Goal: Task Accomplishment & Management: Complete application form

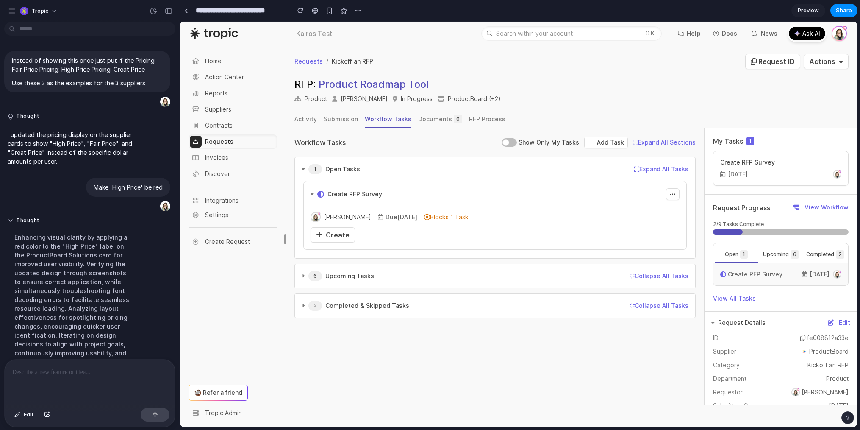
scroll to position [69, 0]
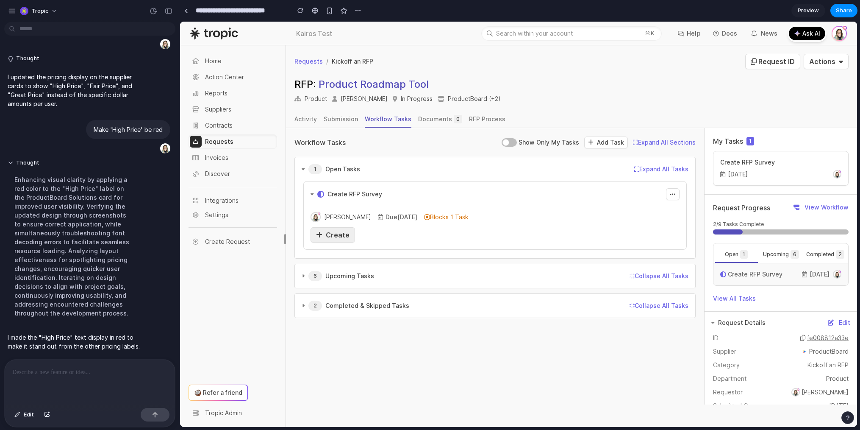
click at [338, 233] on span "Create" at bounding box center [338, 234] width 24 height 8
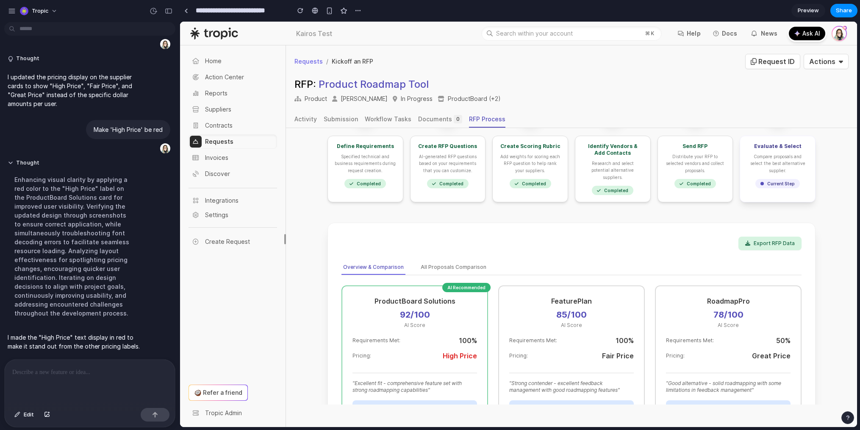
scroll to position [145, 0]
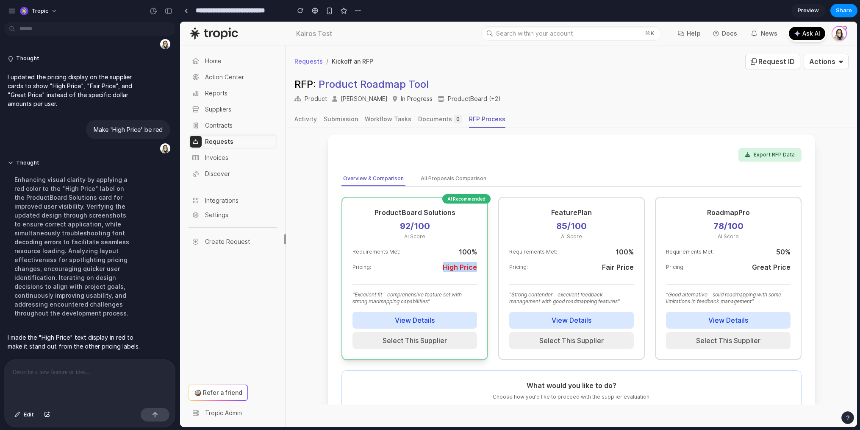
drag, startPoint x: 437, startPoint y: 259, endPoint x: 477, endPoint y: 259, distance: 40.2
click at [477, 259] on div "AI Recommended ProductBoard Solutions 92 /100 AI Score Requirements Met: 100 % …" at bounding box center [414, 278] width 147 height 163
drag, startPoint x: 602, startPoint y: 259, endPoint x: 635, endPoint y: 261, distance: 33.1
click at [635, 261] on div "FeaturePlan 85 /100 AI Score Requirements Met: 100 % Pricing: Fair Price " Stro…" at bounding box center [571, 278] width 147 height 163
drag, startPoint x: 762, startPoint y: 258, endPoint x: 800, endPoint y: 260, distance: 38.1
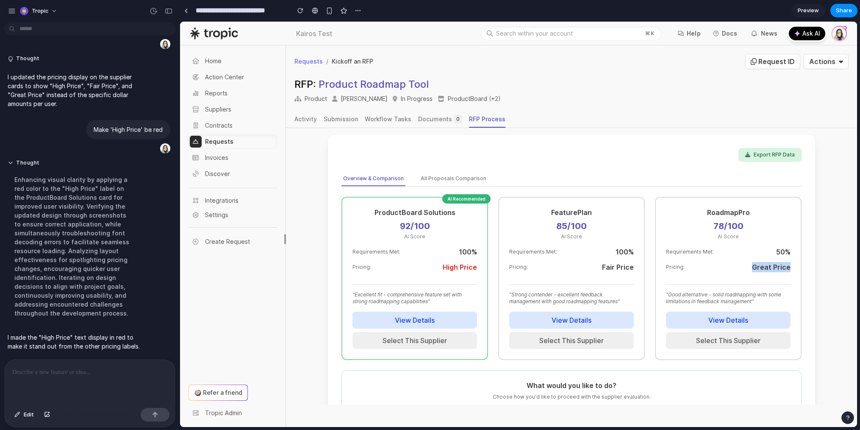
click at [800, 260] on div "Export RFP Data Overview & Comparison All Proposals Comparison AI Recommended P…" at bounding box center [571, 327] width 488 height 387
click at [758, 262] on span "Great Price" at bounding box center [771, 267] width 39 height 10
click at [28, 416] on span "Edit" at bounding box center [29, 414] width 10 height 8
click at [771, 259] on div at bounding box center [518, 224] width 677 height 405
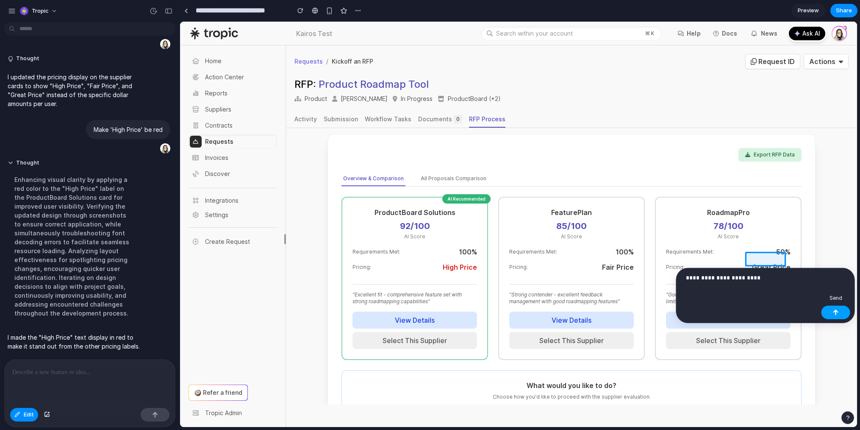
click at [835, 314] on div "button" at bounding box center [836, 312] width 6 height 6
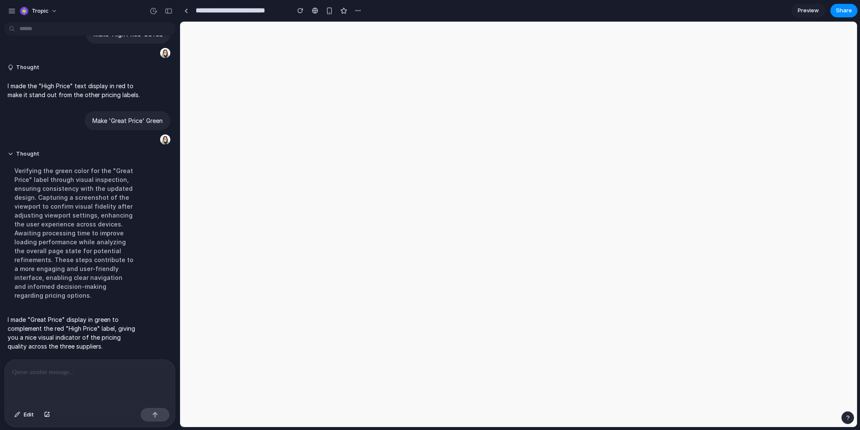
scroll to position [0, 0]
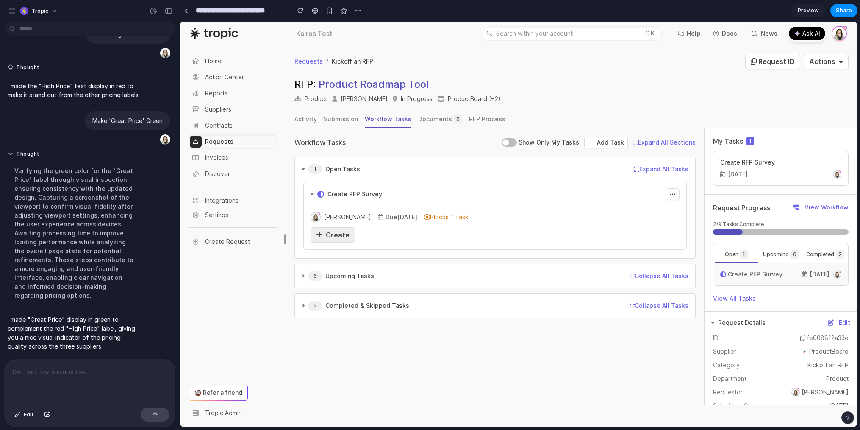
click at [336, 232] on span "Create" at bounding box center [338, 234] width 24 height 8
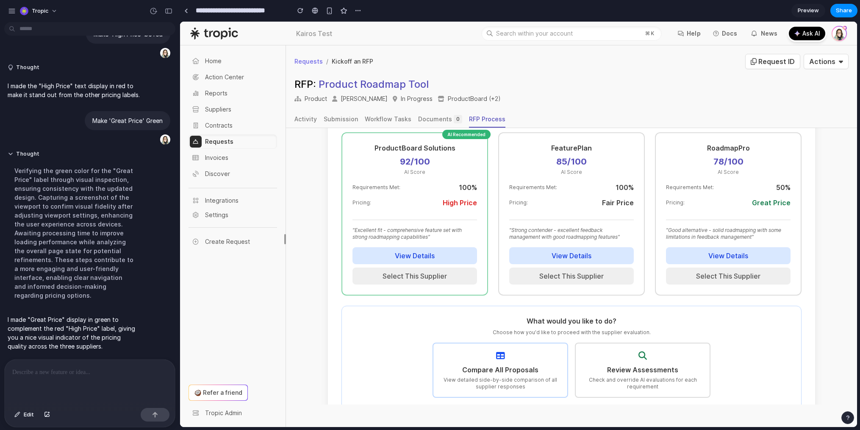
scroll to position [210, 0]
click at [26, 418] on span "Edit" at bounding box center [29, 414] width 10 height 8
click at [621, 191] on div at bounding box center [518, 224] width 677 height 405
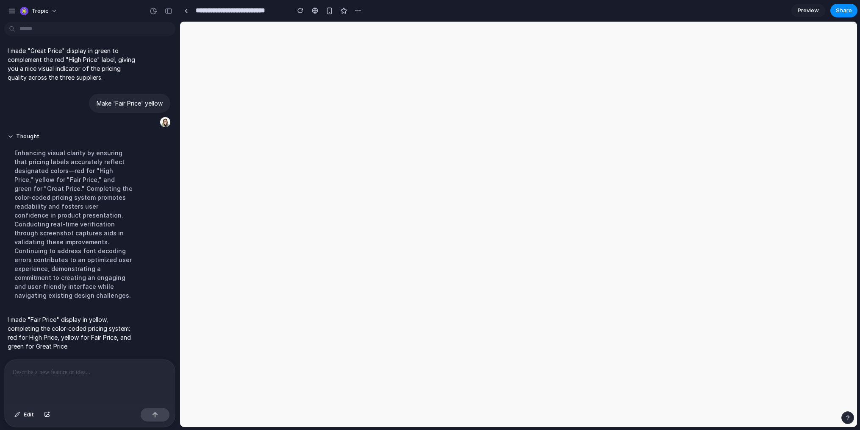
scroll to position [0, 0]
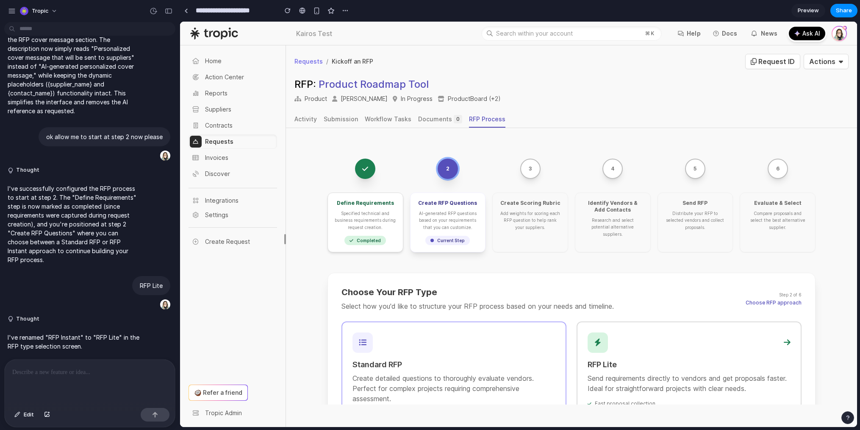
scroll to position [133, 0]
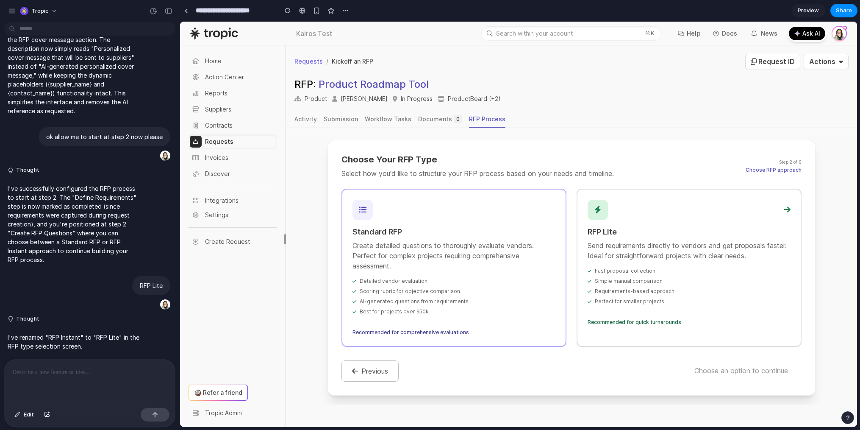
click at [682, 258] on p "Send requirements directly to vendors and get proposals faster. Ideal for strai…" at bounding box center [689, 250] width 203 height 20
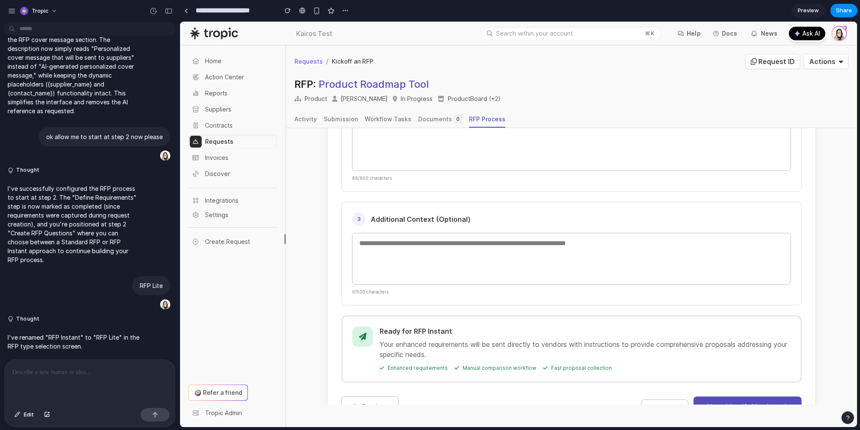
scroll to position [508, 0]
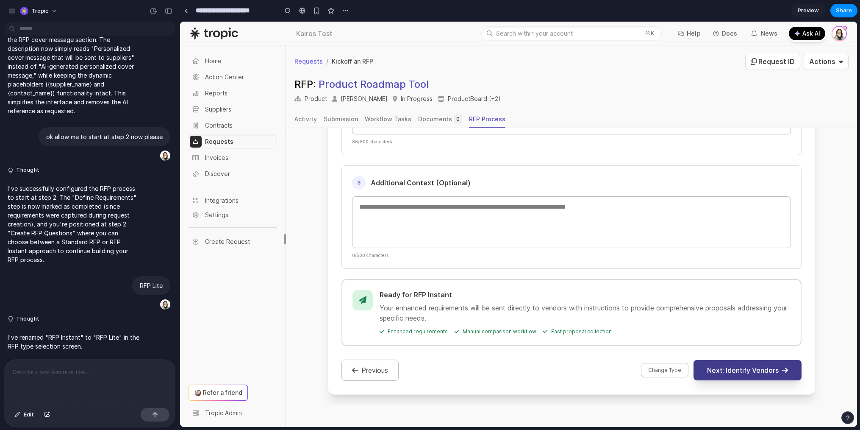
click at [747, 369] on button "Next: Identify Vendors" at bounding box center [747, 370] width 108 height 20
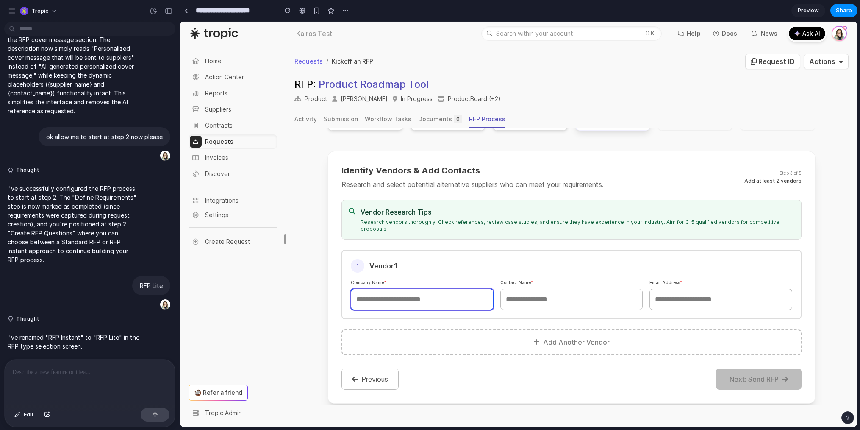
click at [484, 288] on input "text" at bounding box center [422, 298] width 143 height 21
type input "****"
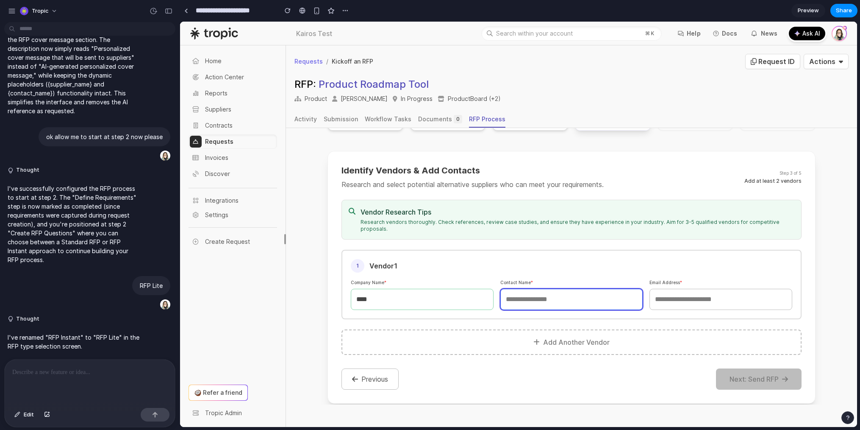
click at [572, 288] on input "text" at bounding box center [571, 298] width 143 height 21
type input "****"
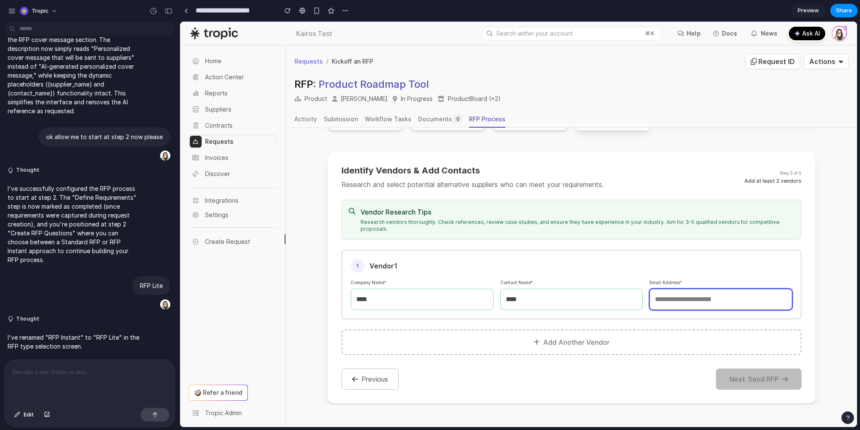
click at [721, 288] on input "email" at bounding box center [720, 298] width 143 height 21
type input "****"
click at [572, 330] on button "Add Another Vendor" at bounding box center [571, 341] width 460 height 25
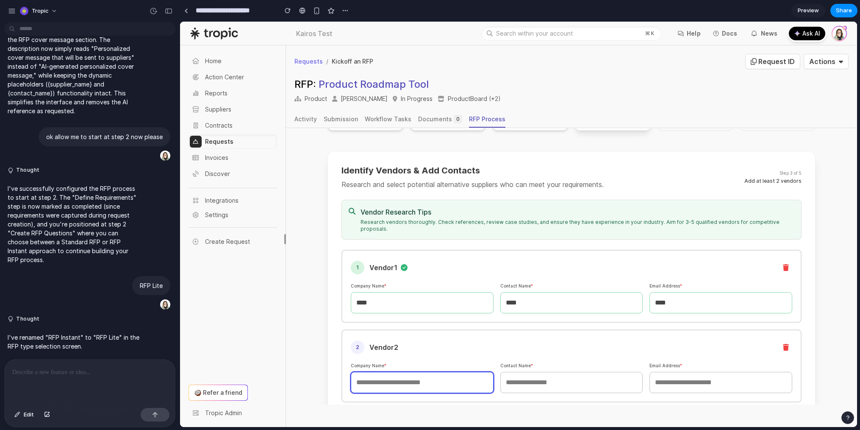
drag, startPoint x: 437, startPoint y: 360, endPoint x: 446, endPoint y: 361, distance: 8.9
click at [437, 372] on input "text" at bounding box center [422, 382] width 143 height 21
type input "****"
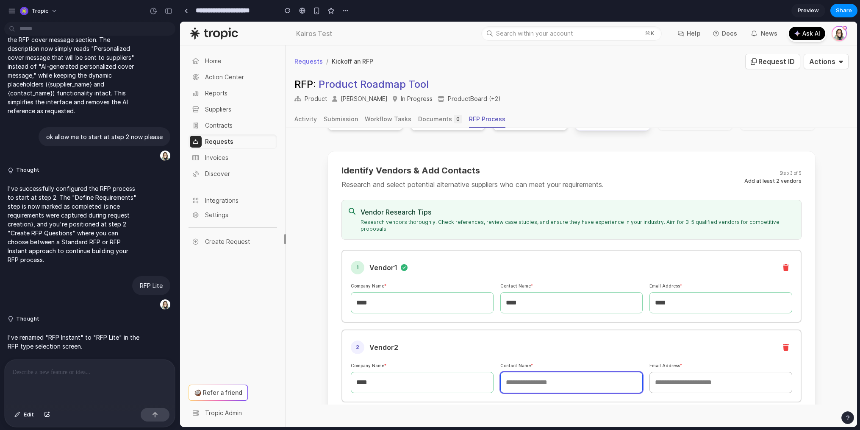
click at [546, 372] on input "text" at bounding box center [571, 382] width 143 height 21
type input "****"
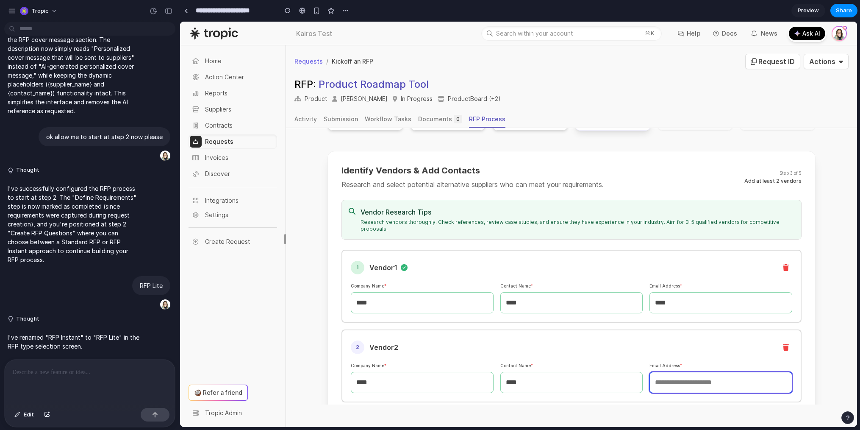
click at [696, 372] on input "email" at bounding box center [720, 382] width 143 height 21
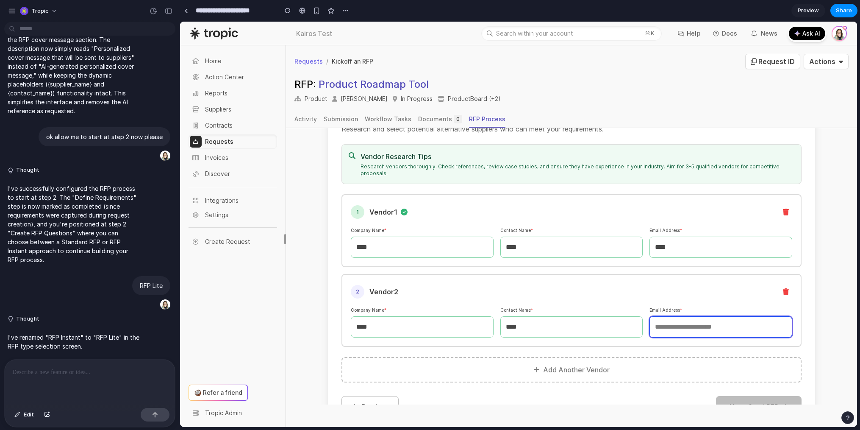
scroll to position [205, 0]
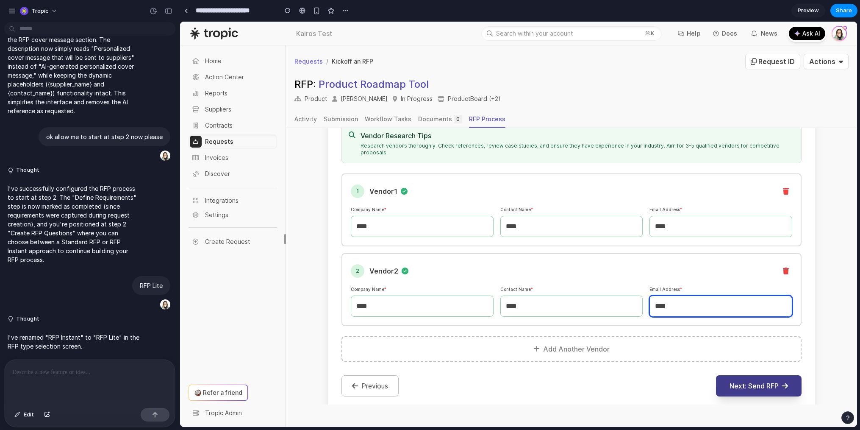
type input "****"
click at [757, 375] on button "Next: Send RFP" at bounding box center [759, 385] width 86 height 21
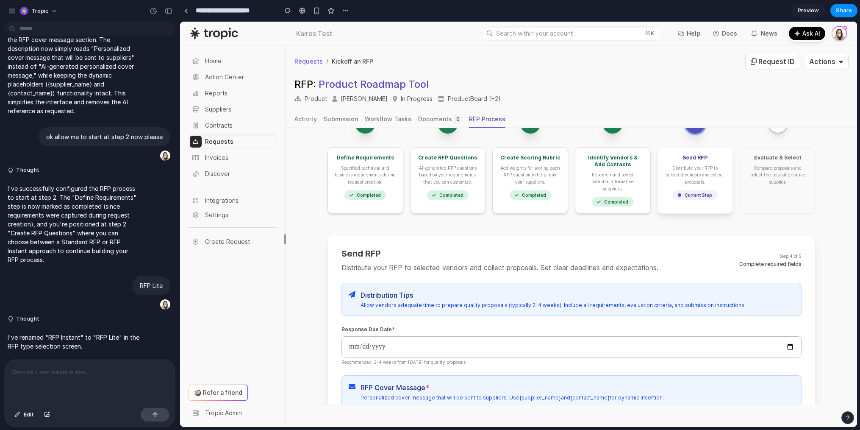
scroll to position [45, 0]
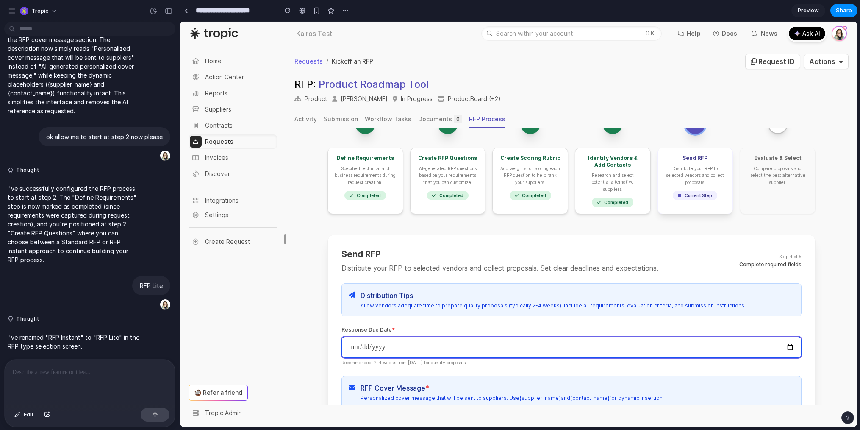
click at [785, 342] on input "date" at bounding box center [571, 346] width 460 height 21
type input "**********"
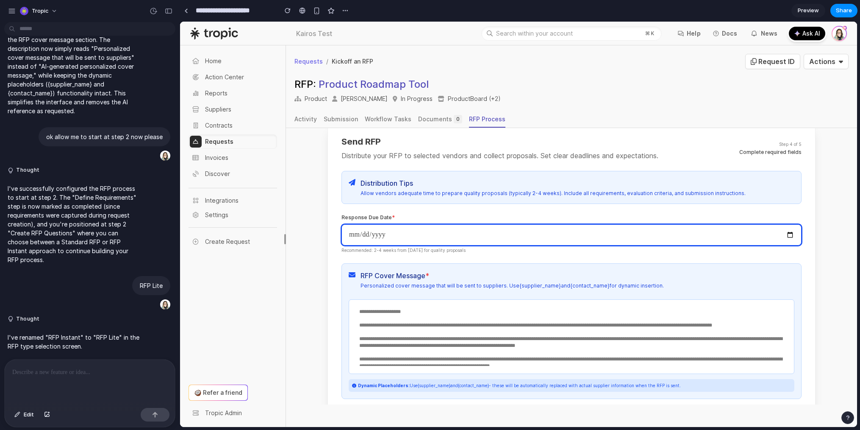
scroll to position [182, 0]
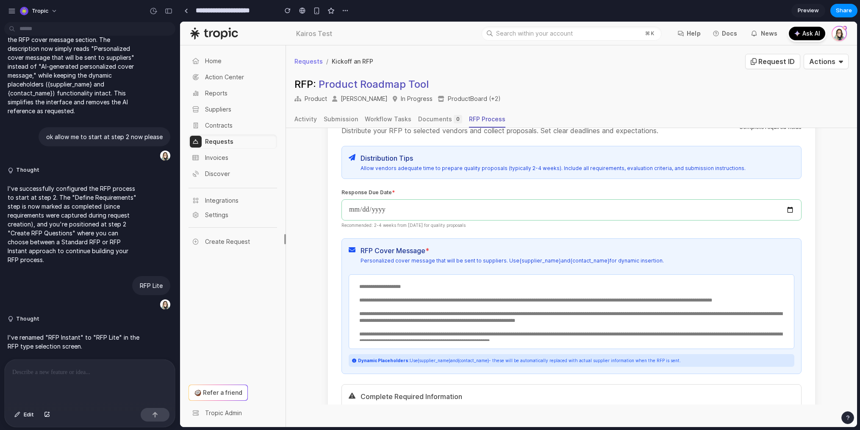
click at [446, 282] on textarea "**********" at bounding box center [571, 310] width 434 height 61
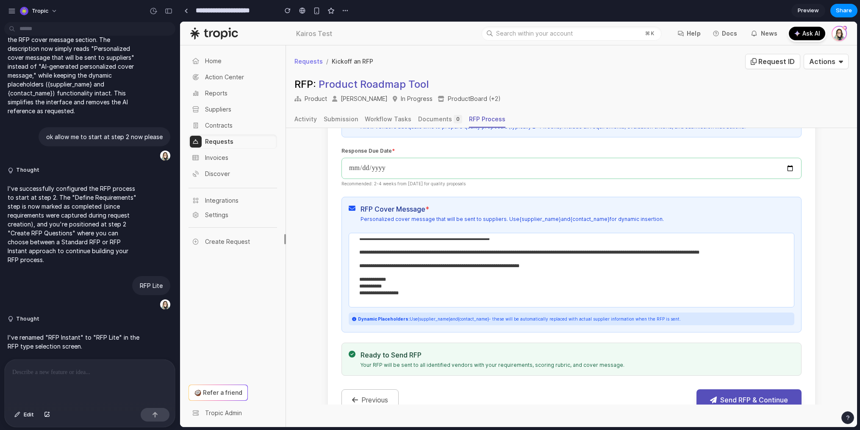
scroll to position [228, 0]
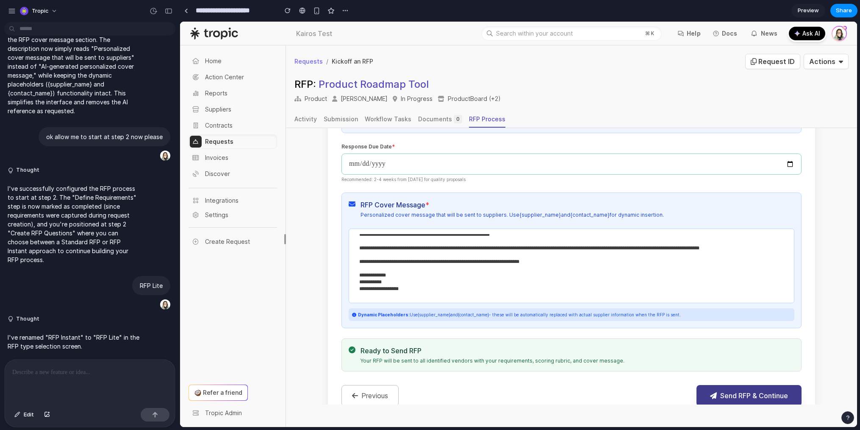
type textarea "**********"
click at [736, 388] on button "Send RFP & Continue" at bounding box center [748, 395] width 105 height 21
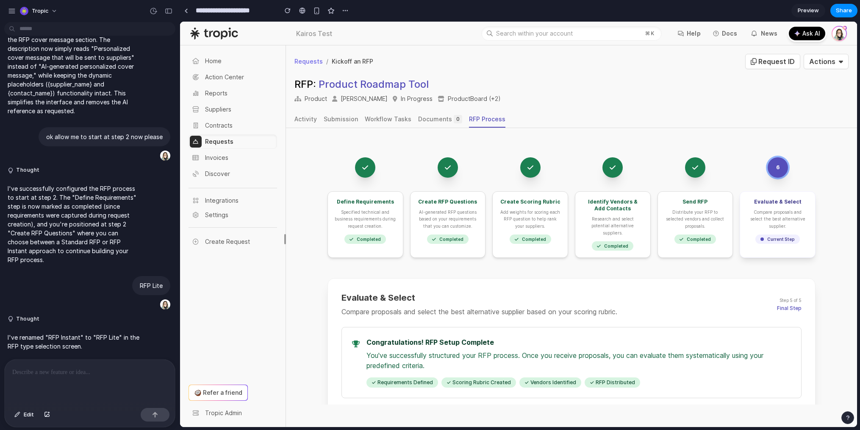
scroll to position [0, 0]
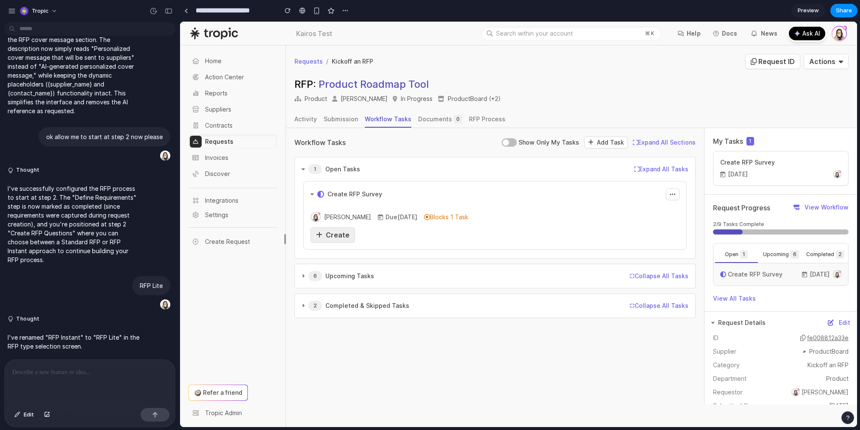
click at [331, 231] on span "Create" at bounding box center [338, 234] width 24 height 8
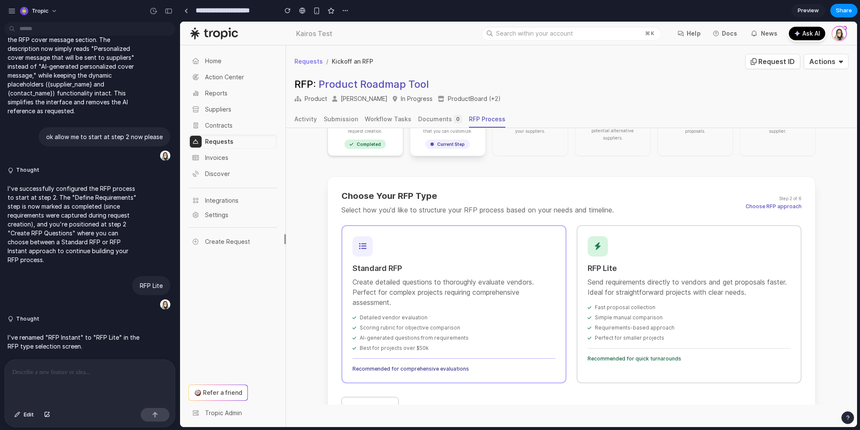
scroll to position [133, 0]
